Goal: Find specific fact: Find specific fact

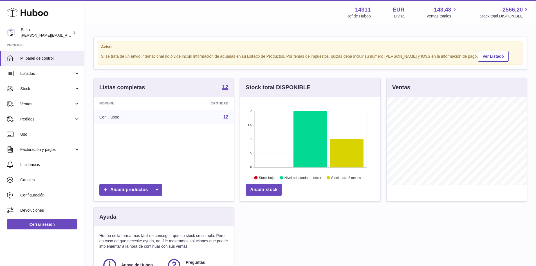
scroll to position [88, 140]
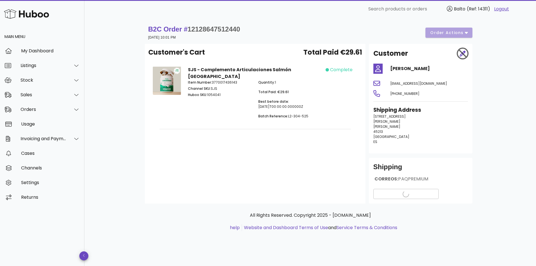
click at [219, 30] on span "12128647512440" at bounding box center [214, 29] width 53 height 8
copy span "12128647512440"
